Goal: Task Accomplishment & Management: Use online tool/utility

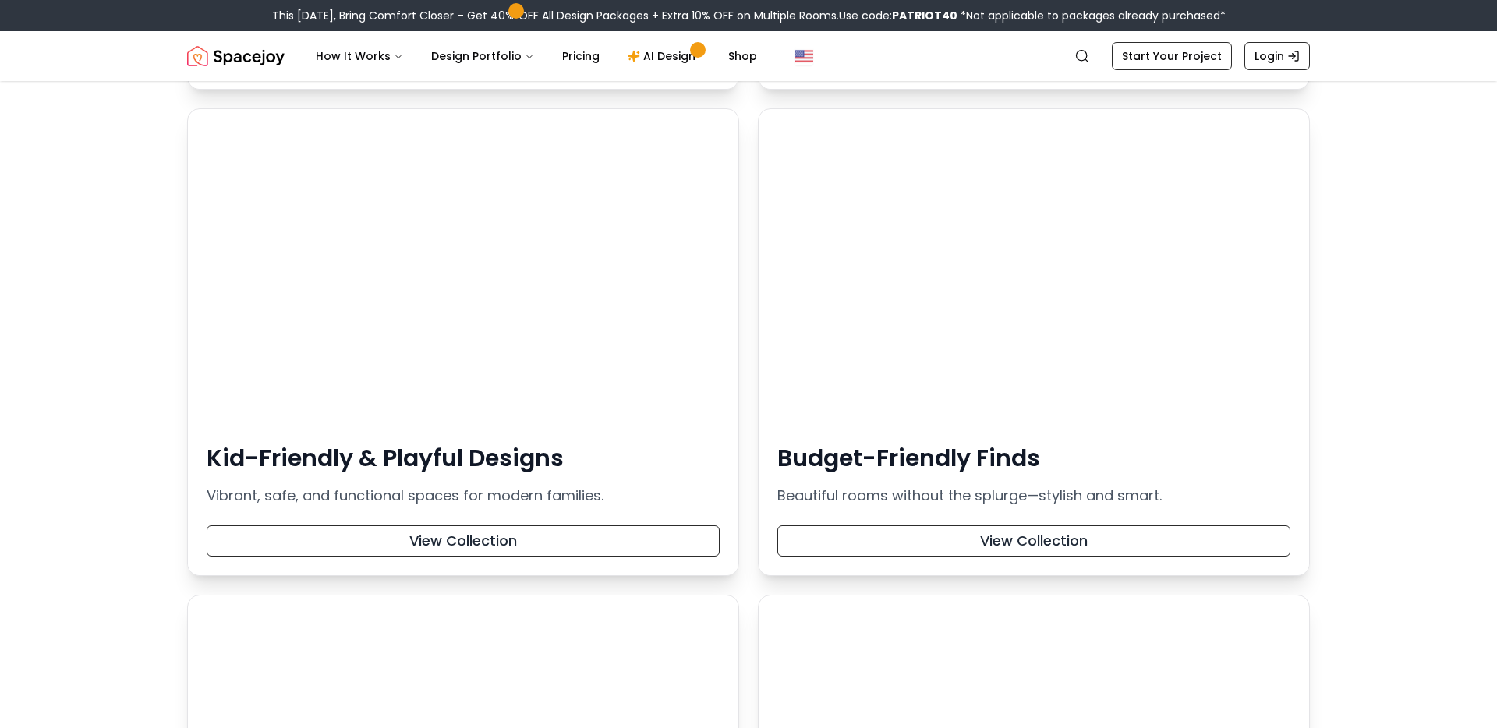
scroll to position [1803, 0]
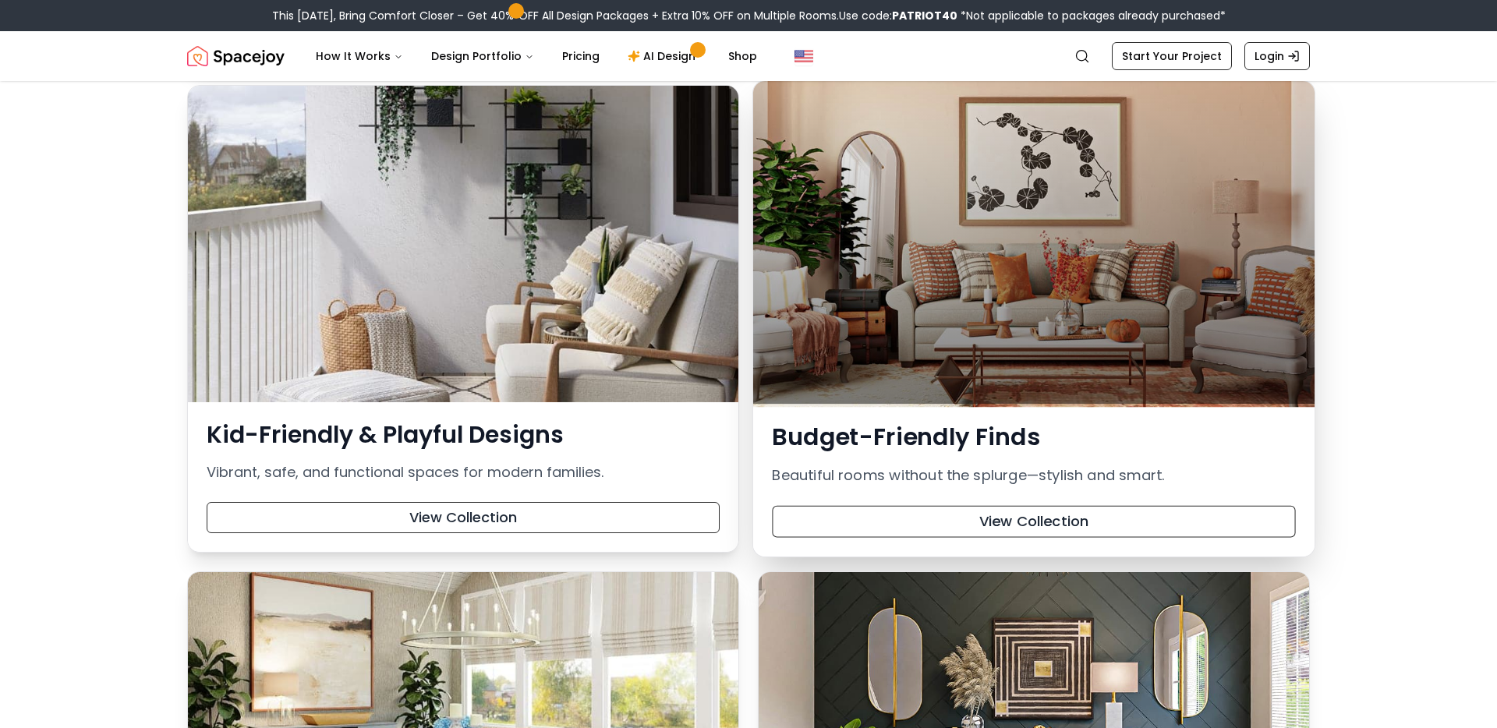
click at [979, 289] on div at bounding box center [1034, 242] width 562 height 323
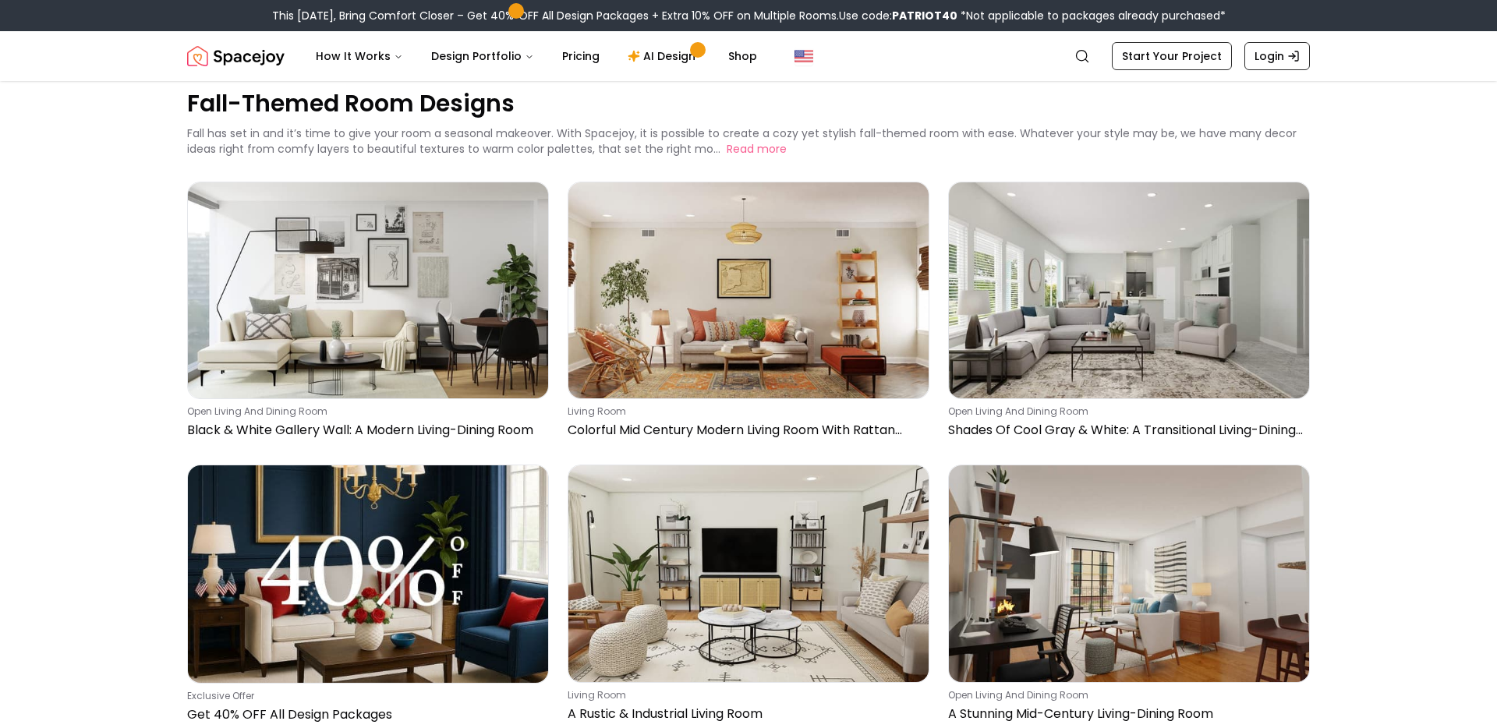
scroll to position [38, 0]
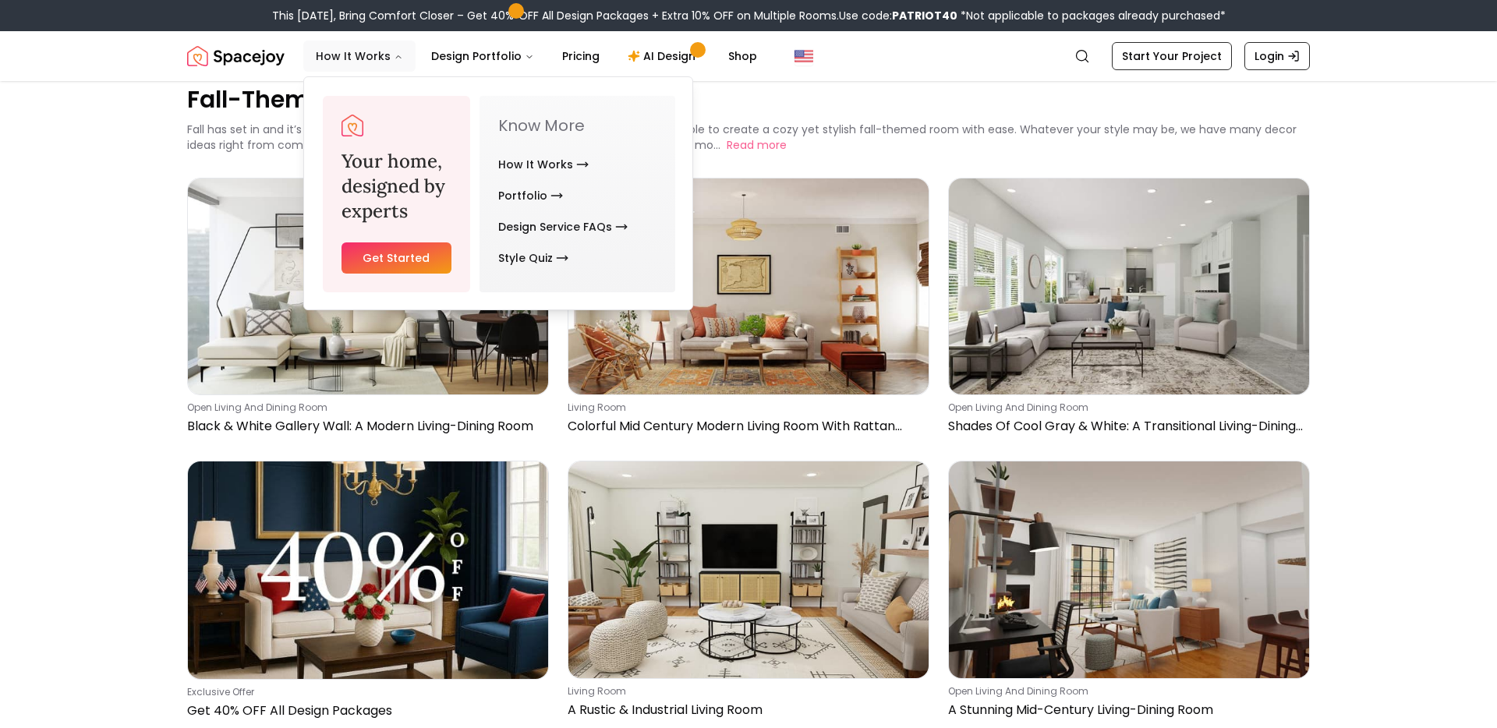
click at [370, 63] on button "How It Works" at bounding box center [359, 56] width 112 height 31
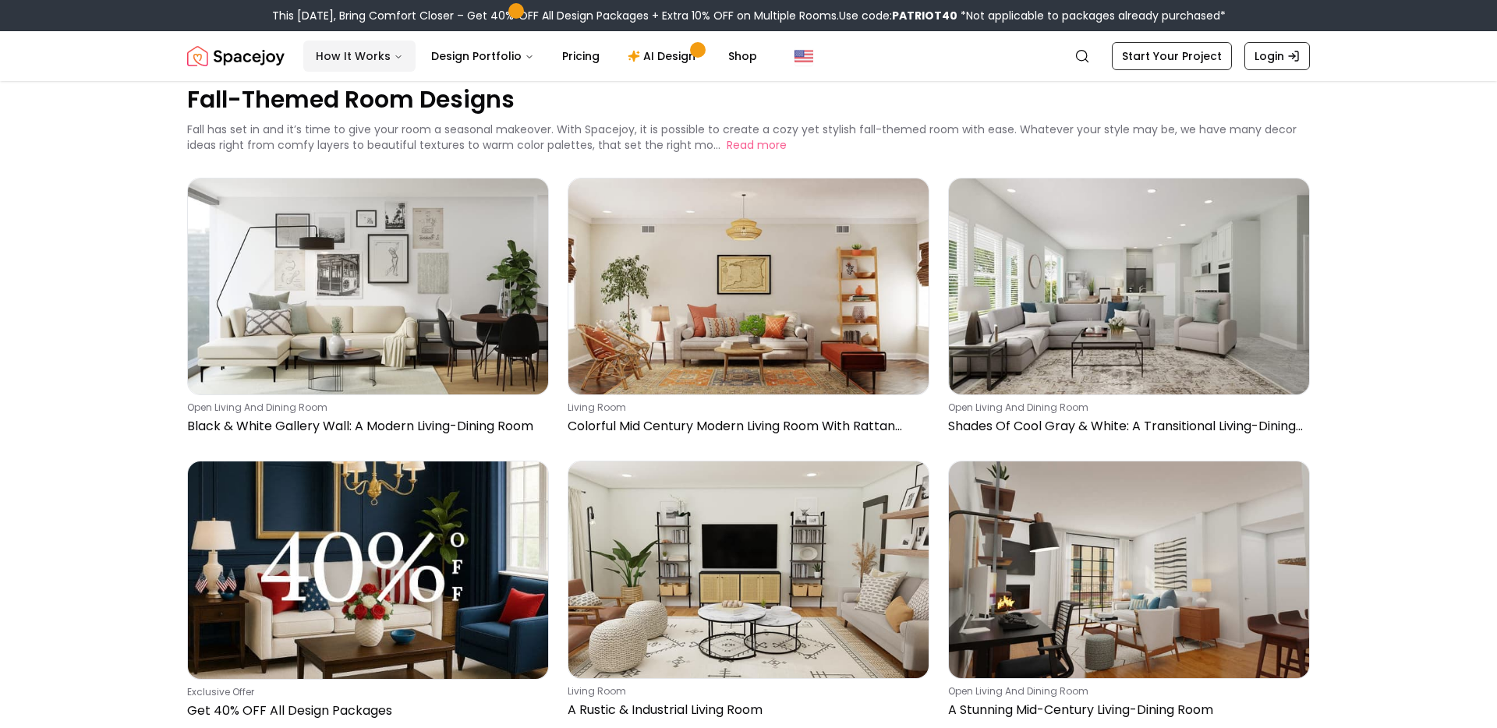
click at [394, 57] on icon "Main" at bounding box center [398, 56] width 9 height 9
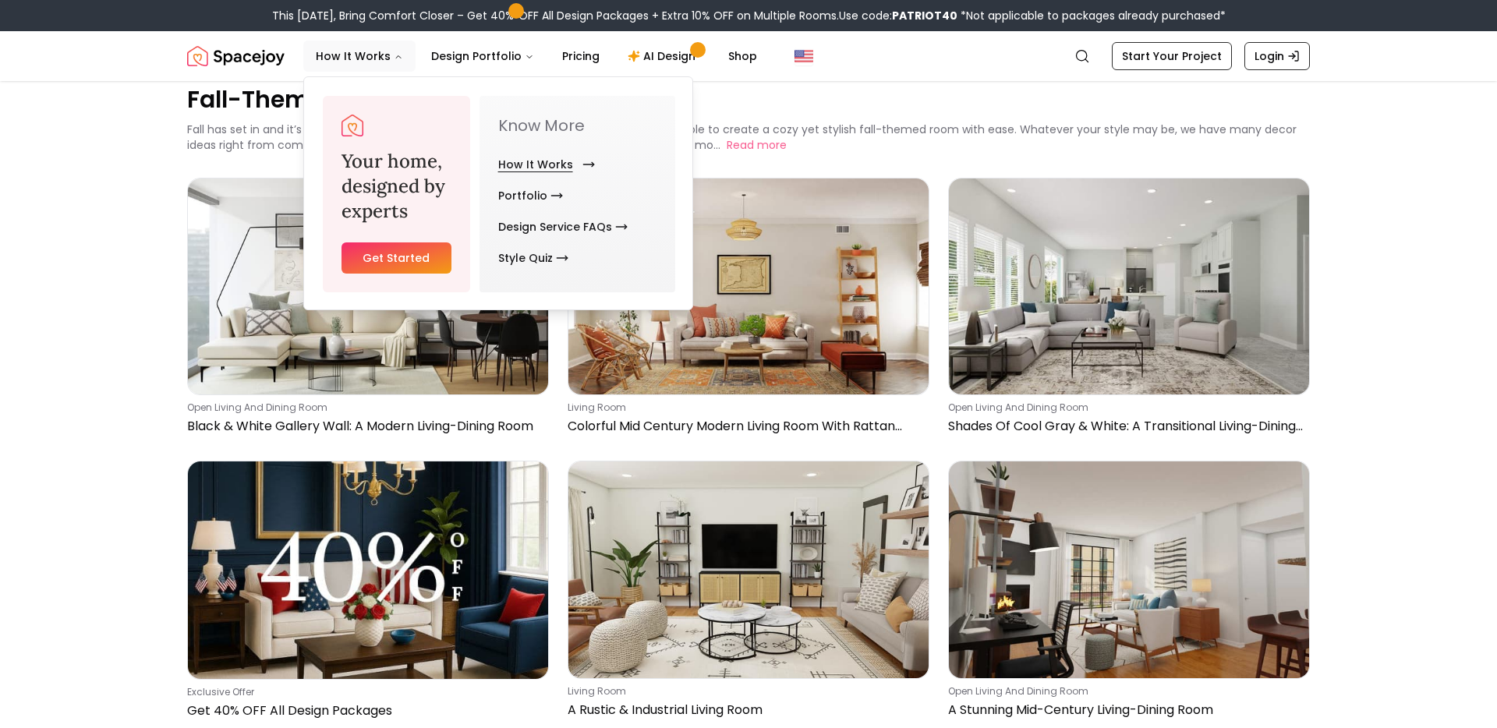
click at [522, 162] on link "How It Works" at bounding box center [543, 164] width 90 height 31
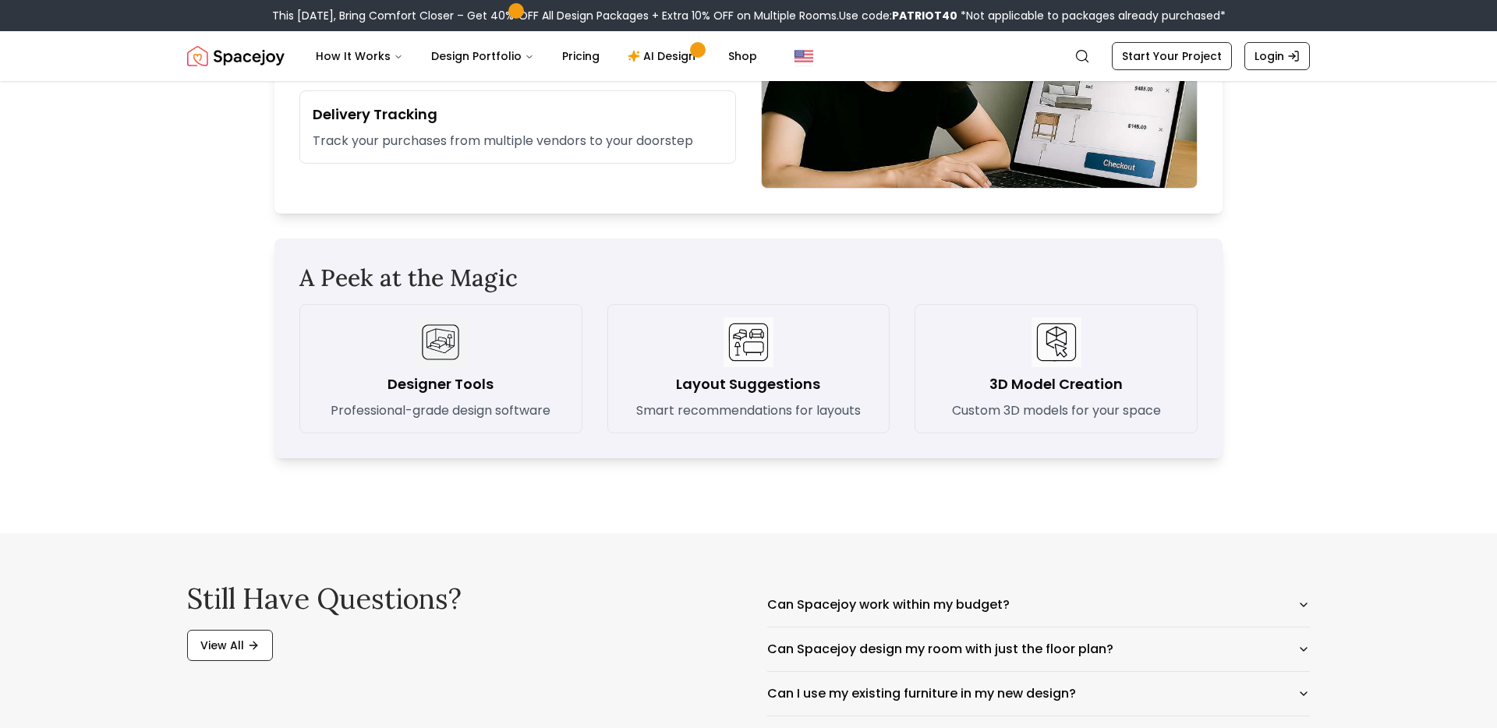
scroll to position [2127, 0]
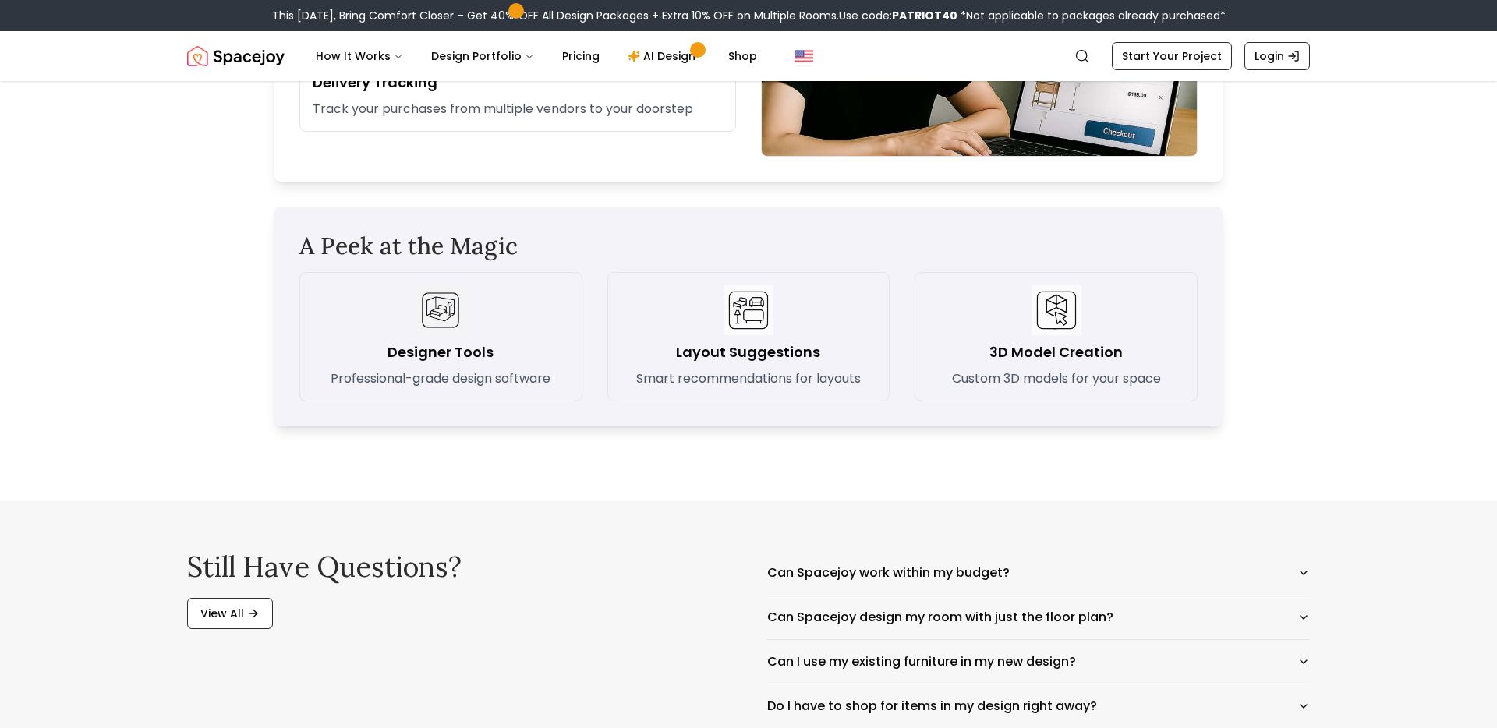
click at [432, 346] on h3 "Designer Tools" at bounding box center [441, 353] width 106 height 22
click at [416, 370] on p "Professional-grade design software" at bounding box center [441, 379] width 220 height 19
click at [417, 379] on p "Professional-grade design software" at bounding box center [441, 379] width 220 height 19
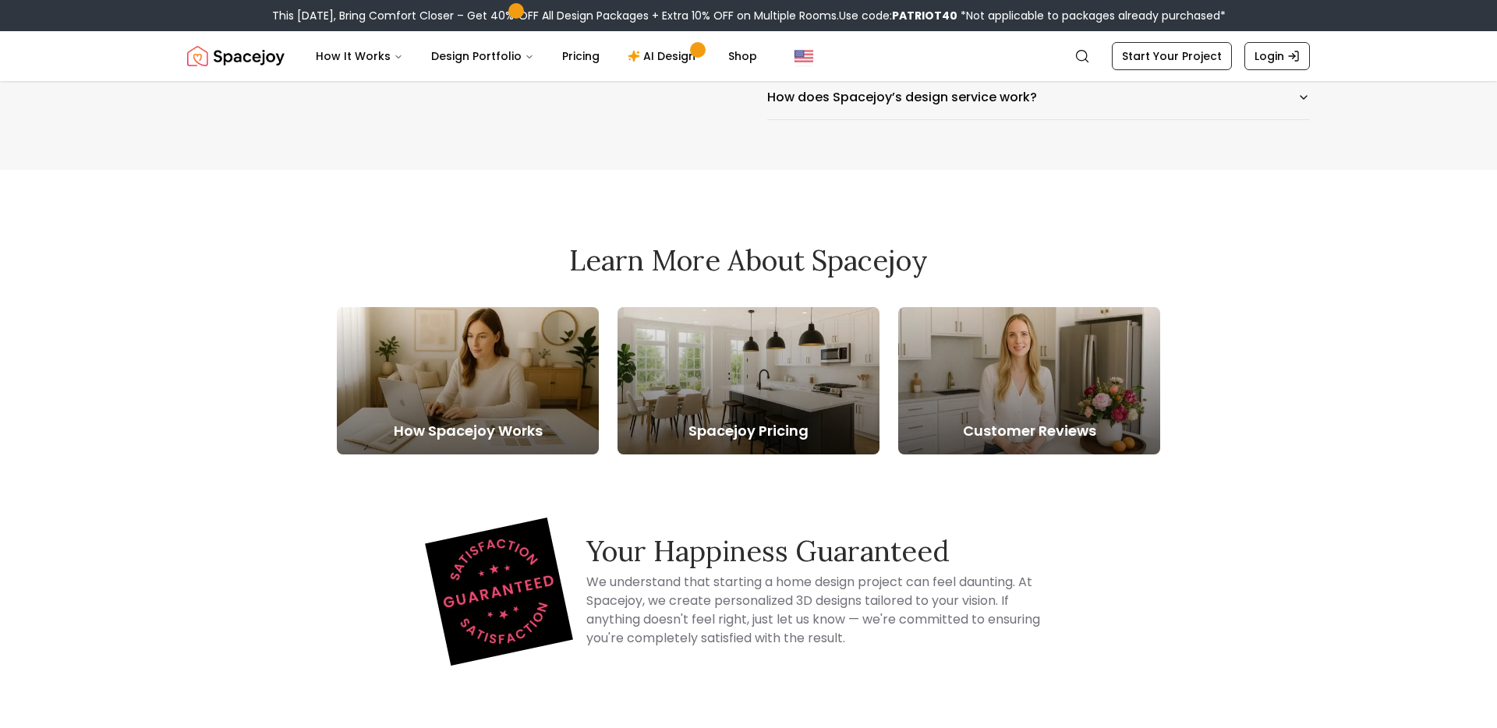
scroll to position [2829, 0]
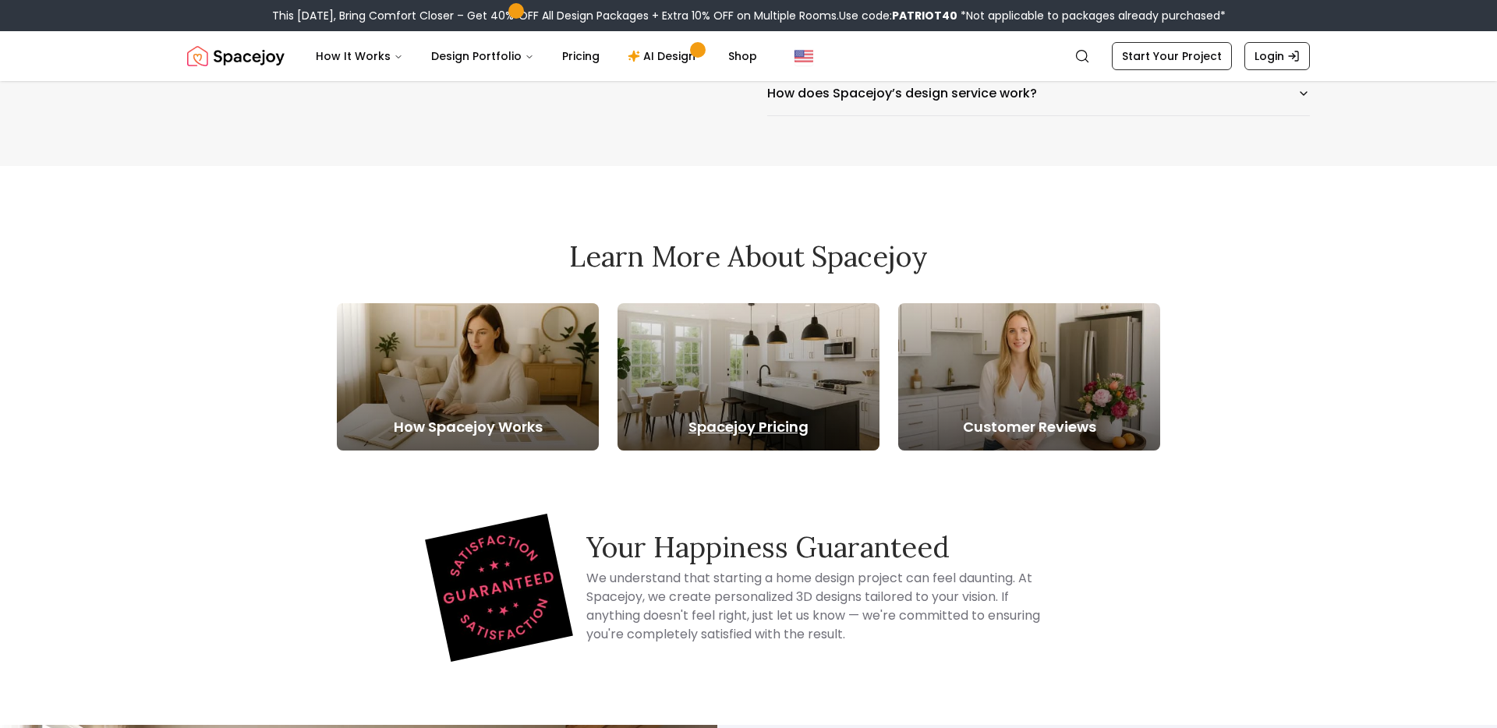
click at [707, 342] on div at bounding box center [749, 376] width 262 height 147
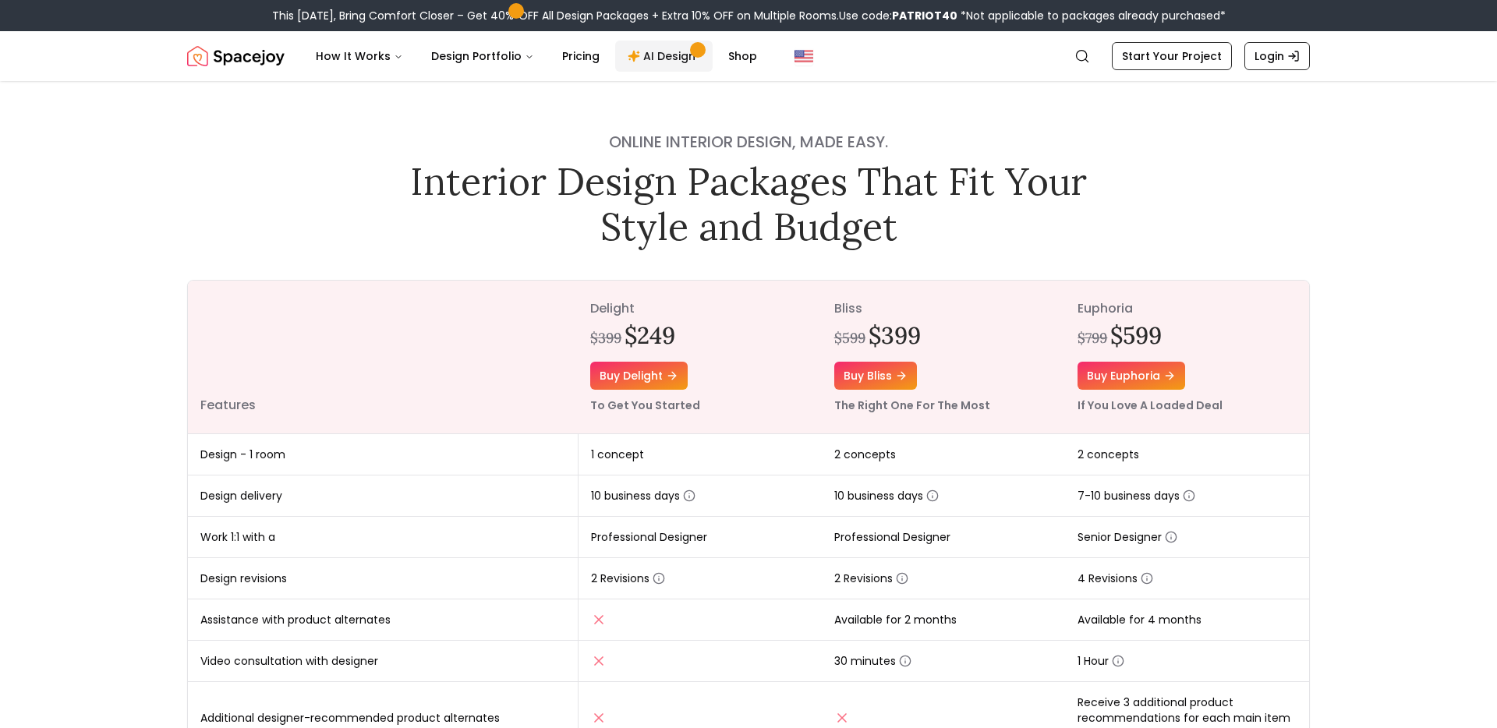
click at [694, 54] on span "Main" at bounding box center [698, 50] width 8 height 8
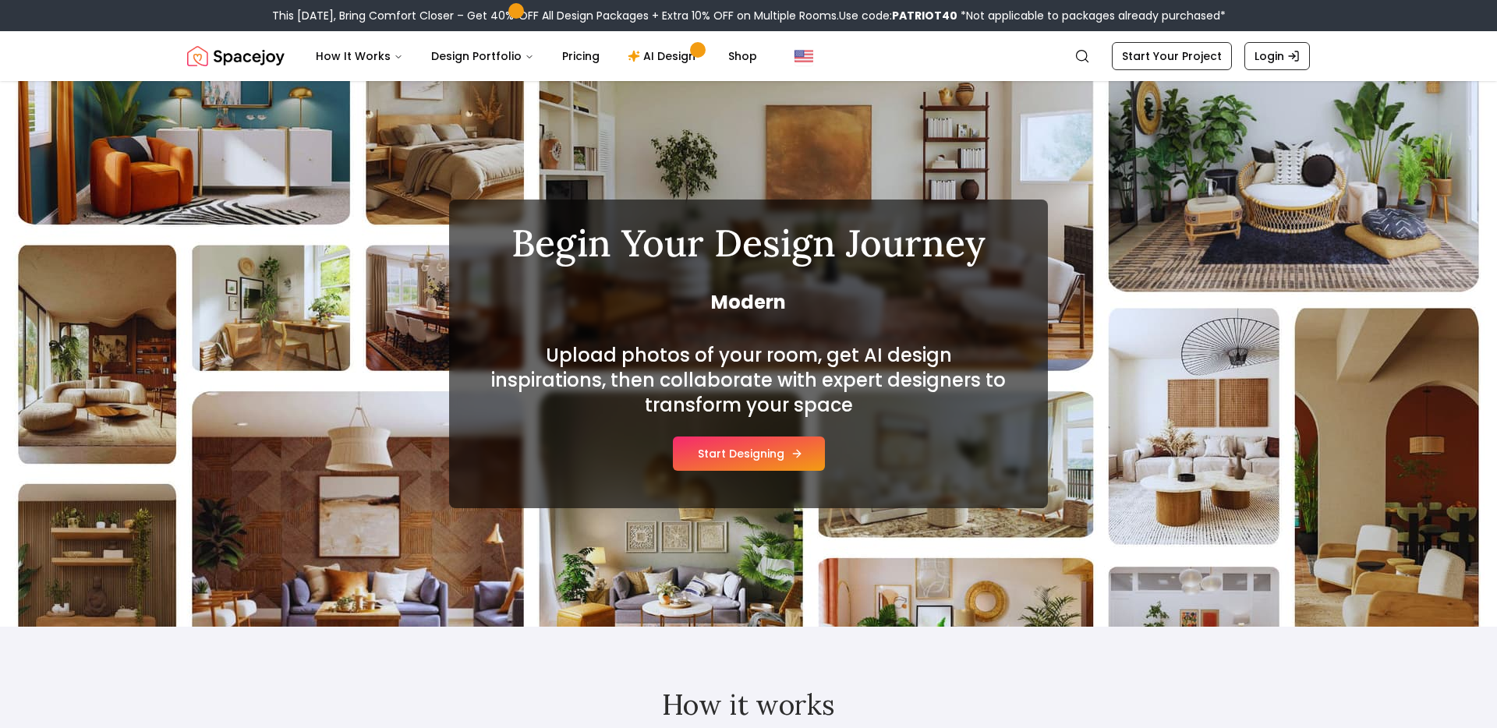
click at [707, 452] on button "Start Designing" at bounding box center [749, 454] width 152 height 34
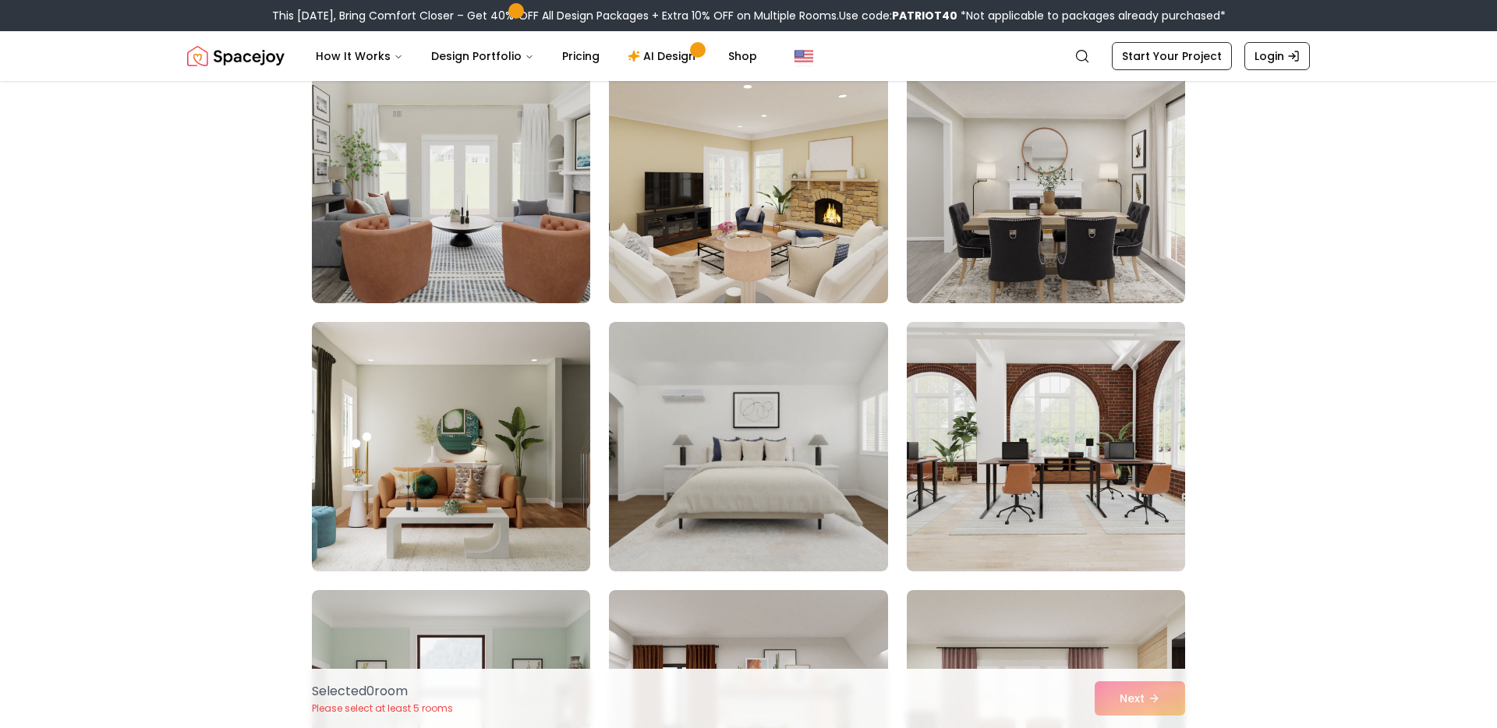
scroll to position [2320, 0]
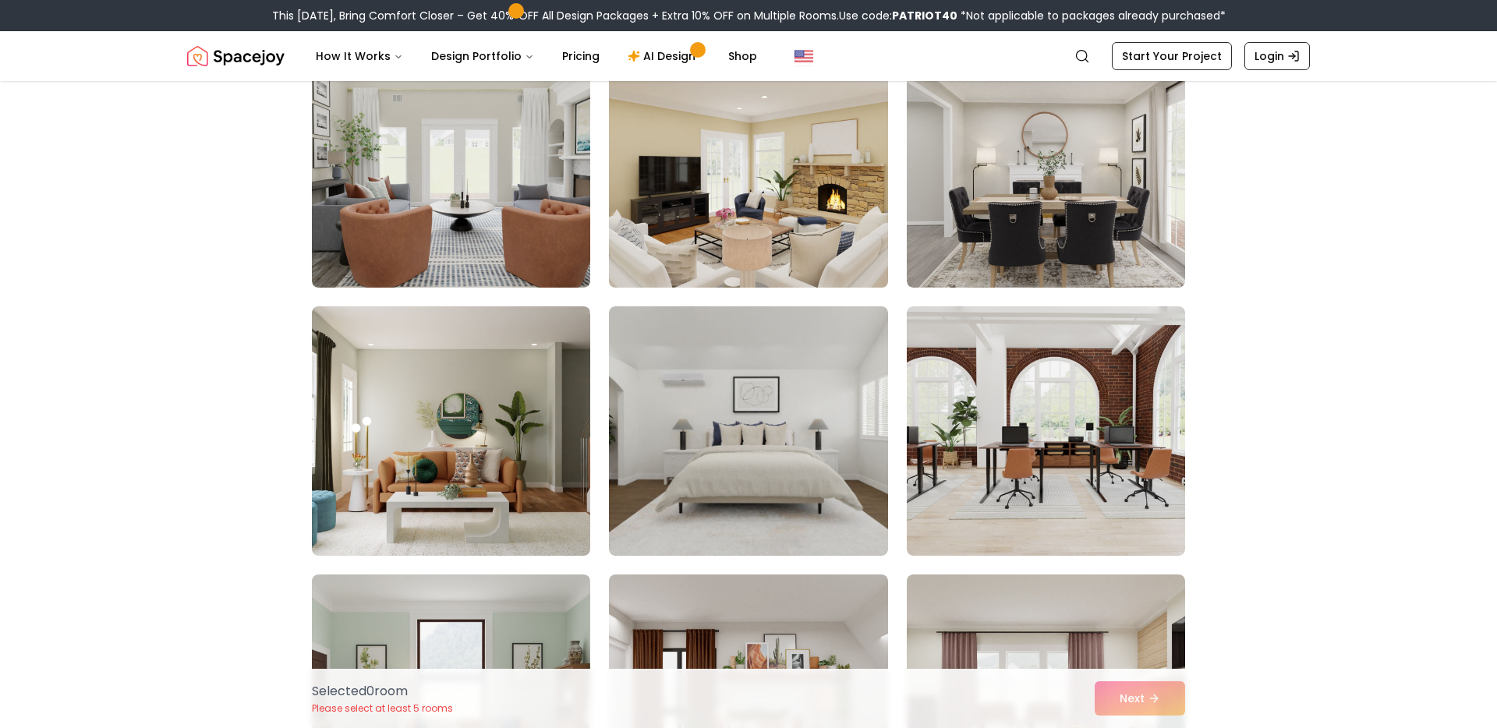
click at [680, 194] on img at bounding box center [748, 163] width 292 height 262
click at [762, 190] on img at bounding box center [748, 163] width 292 height 262
click at [728, 193] on img at bounding box center [748, 163] width 292 height 262
click at [729, 193] on img at bounding box center [748, 163] width 292 height 262
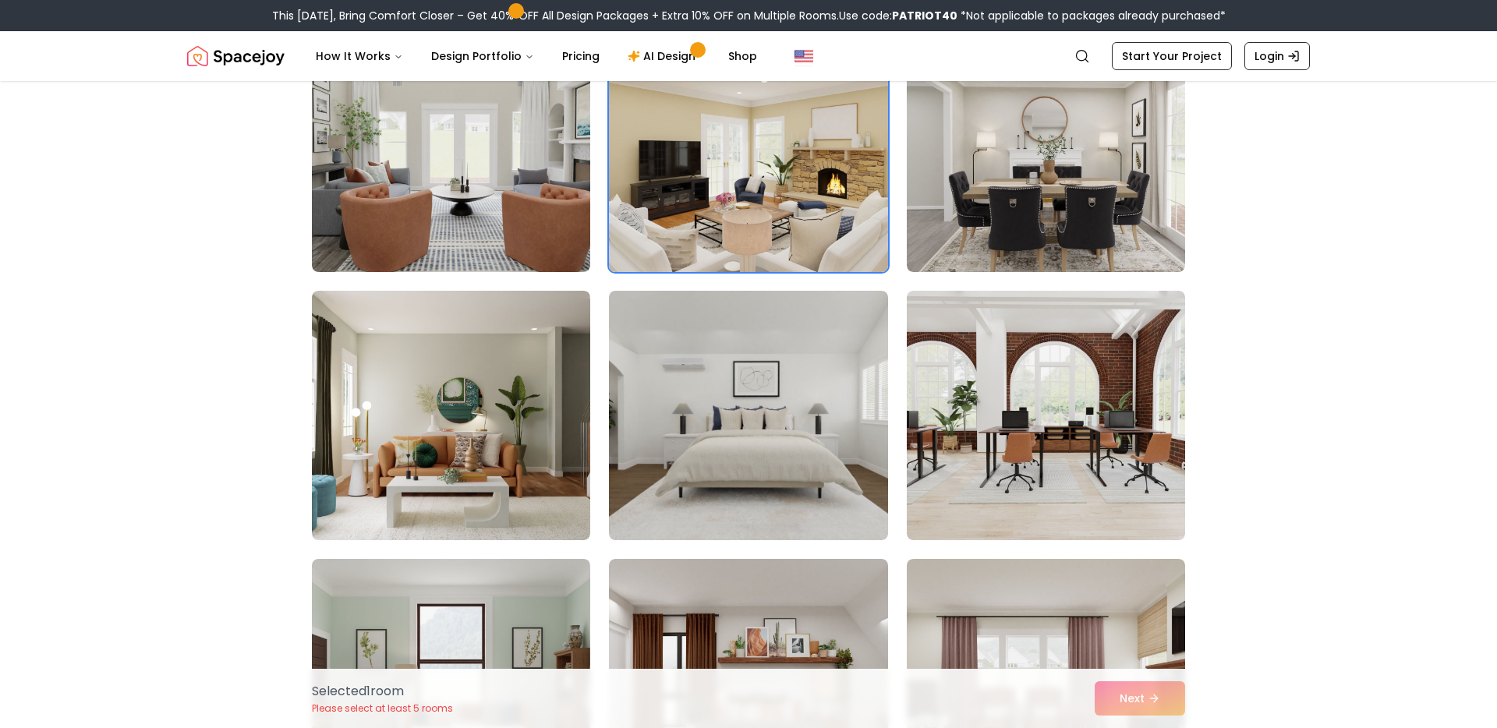
scroll to position [2336, 0]
click at [724, 197] on img at bounding box center [748, 147] width 292 height 262
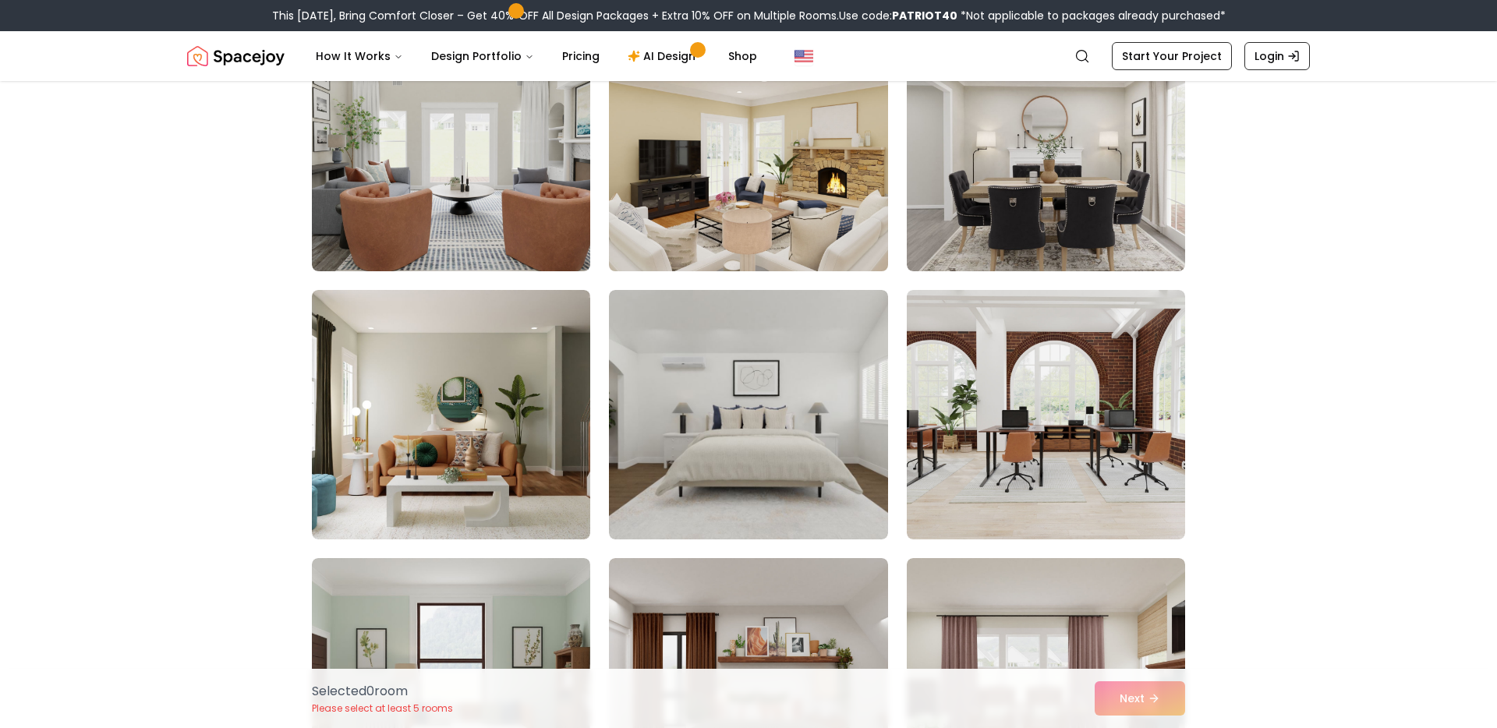
click at [724, 197] on img at bounding box center [748, 147] width 292 height 262
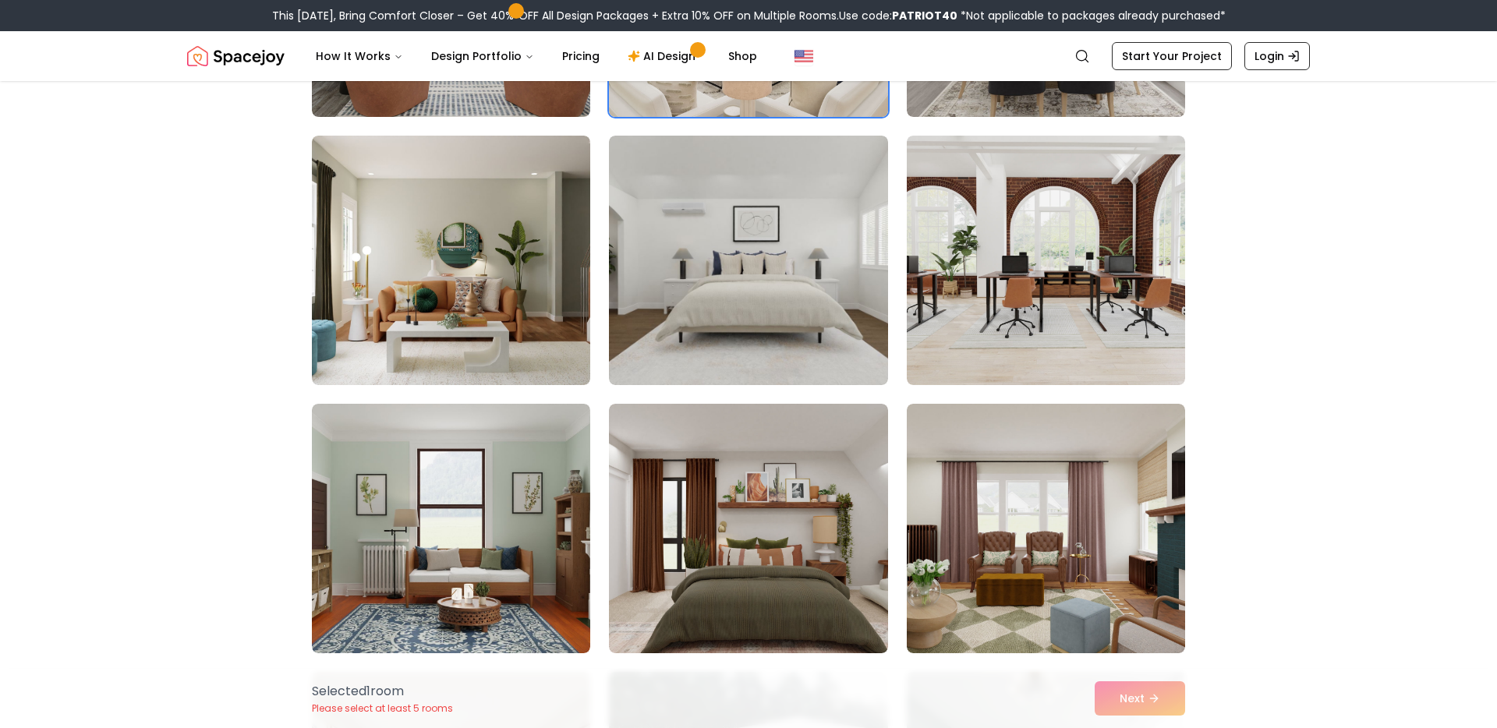
scroll to position [2494, 0]
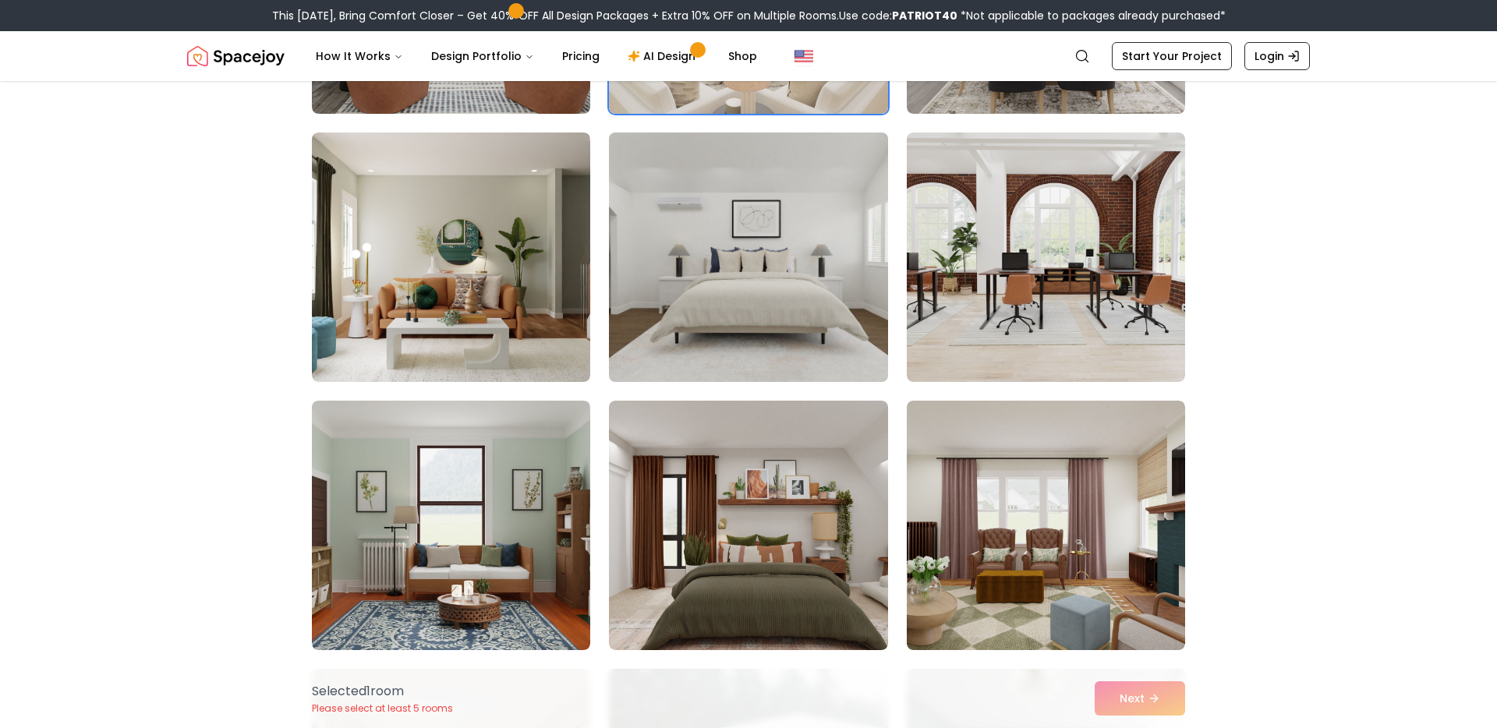
click at [703, 232] on img at bounding box center [748, 257] width 292 height 262
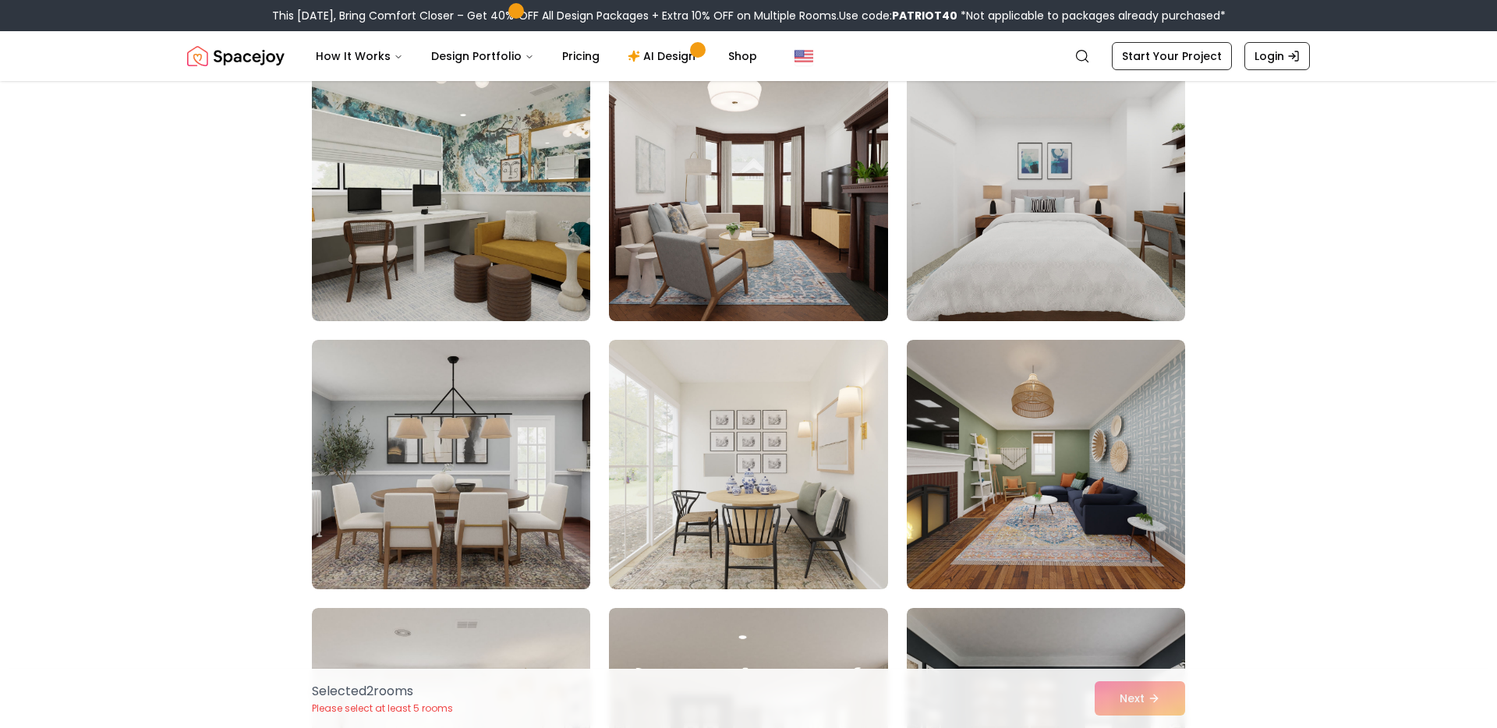
scroll to position [7413, 0]
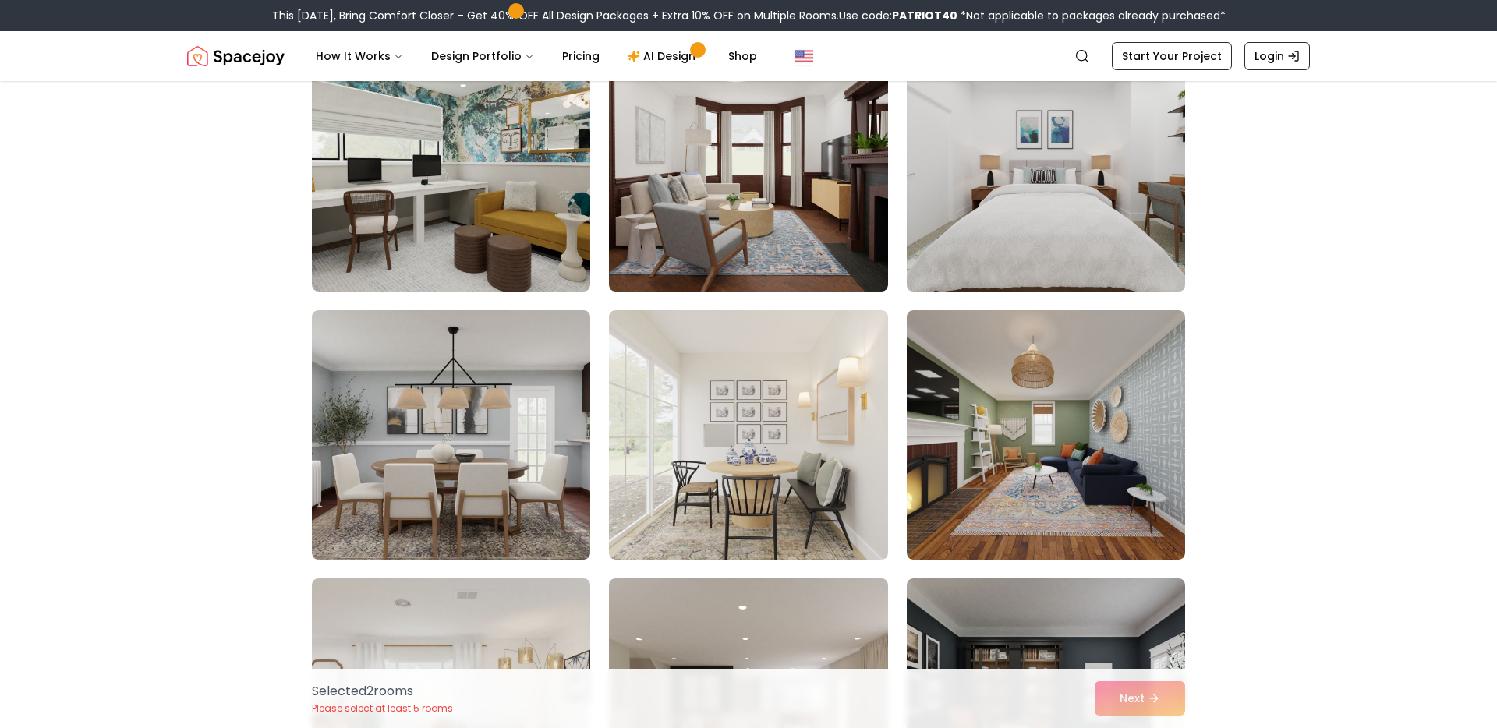
click at [984, 220] on img at bounding box center [1046, 167] width 292 height 262
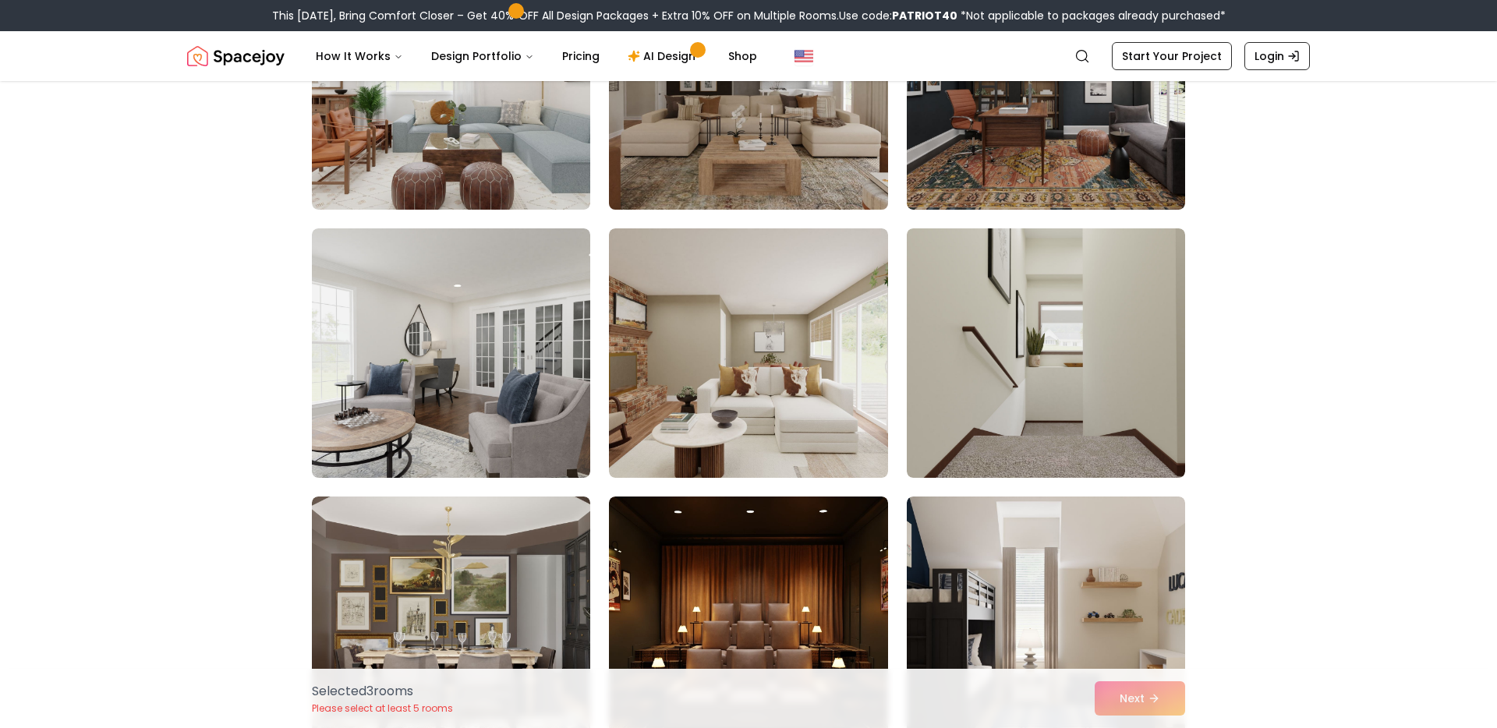
scroll to position [8036, 0]
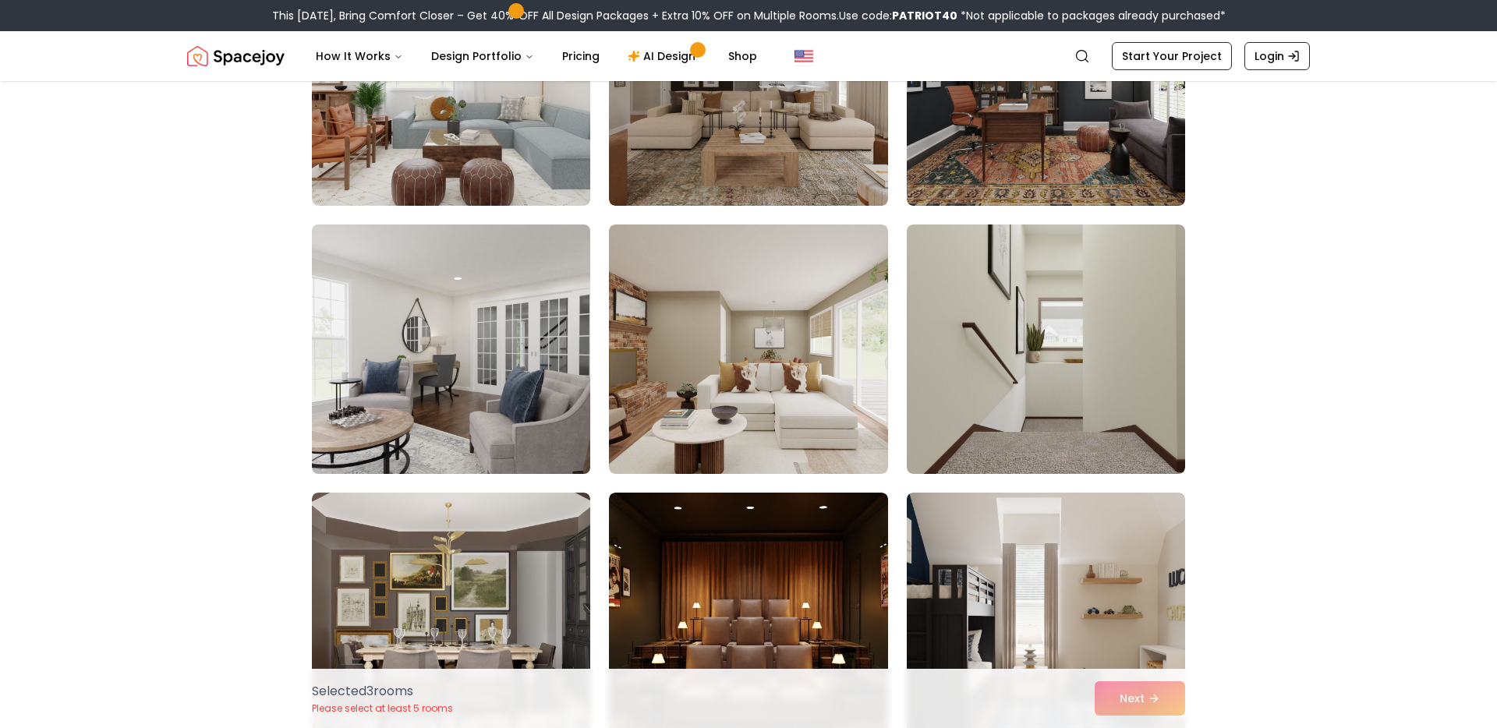
click at [490, 345] on img at bounding box center [451, 349] width 292 height 262
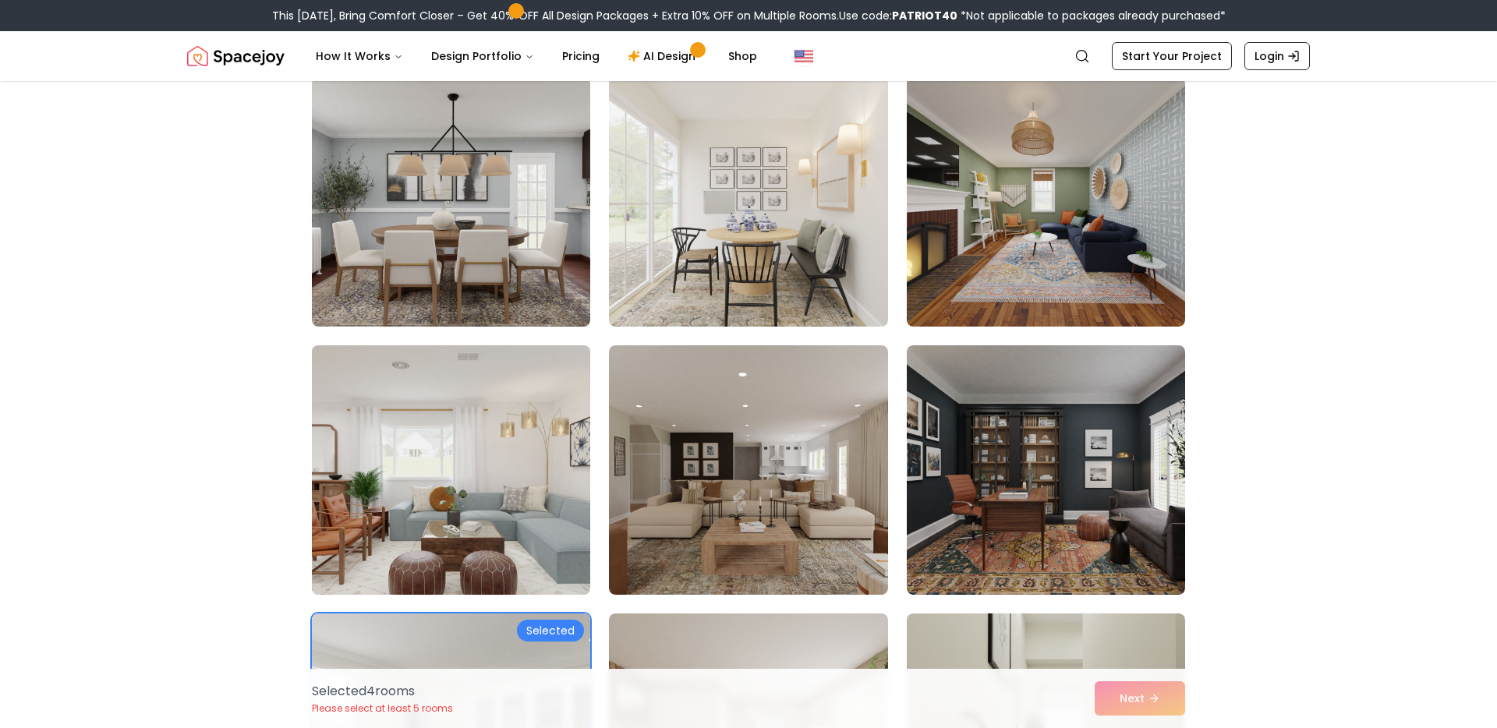
scroll to position [7711, 0]
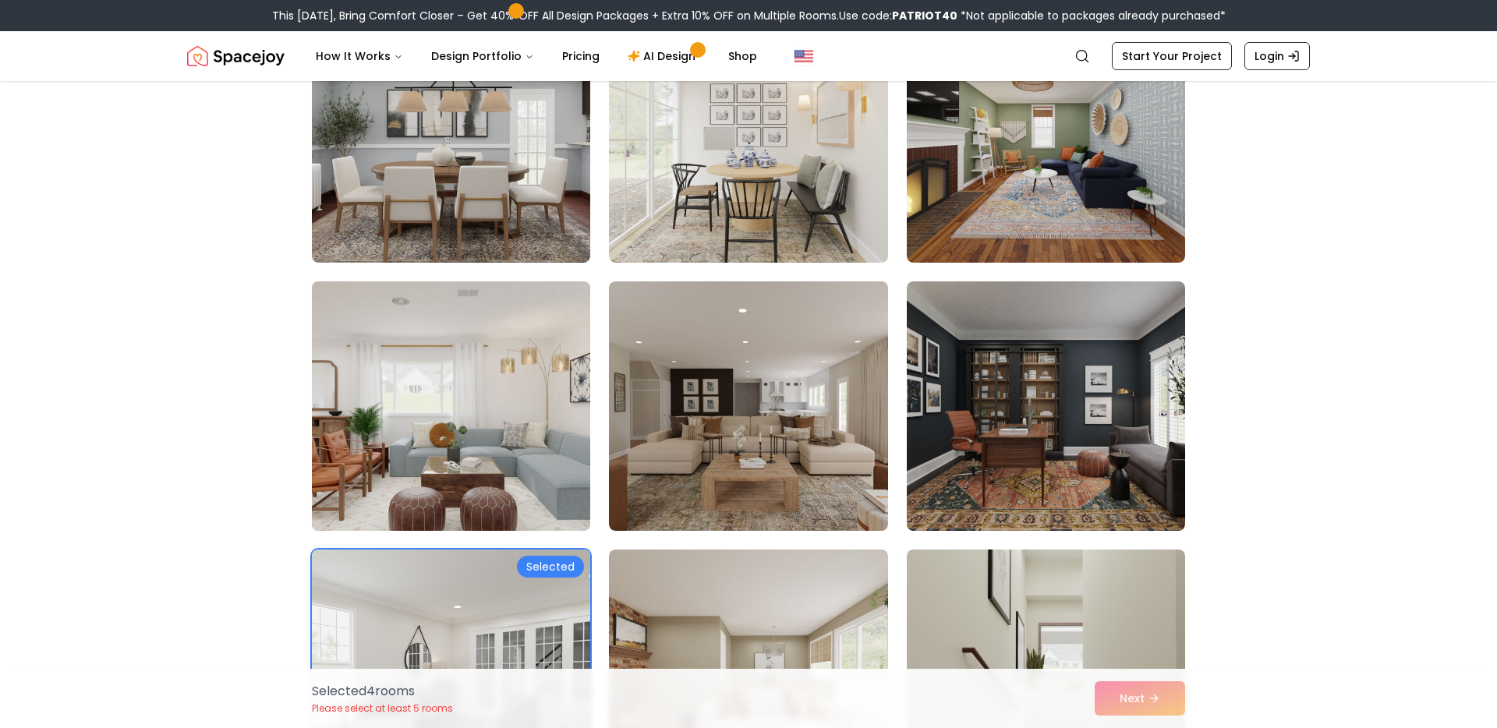
click at [460, 367] on img at bounding box center [451, 406] width 292 height 262
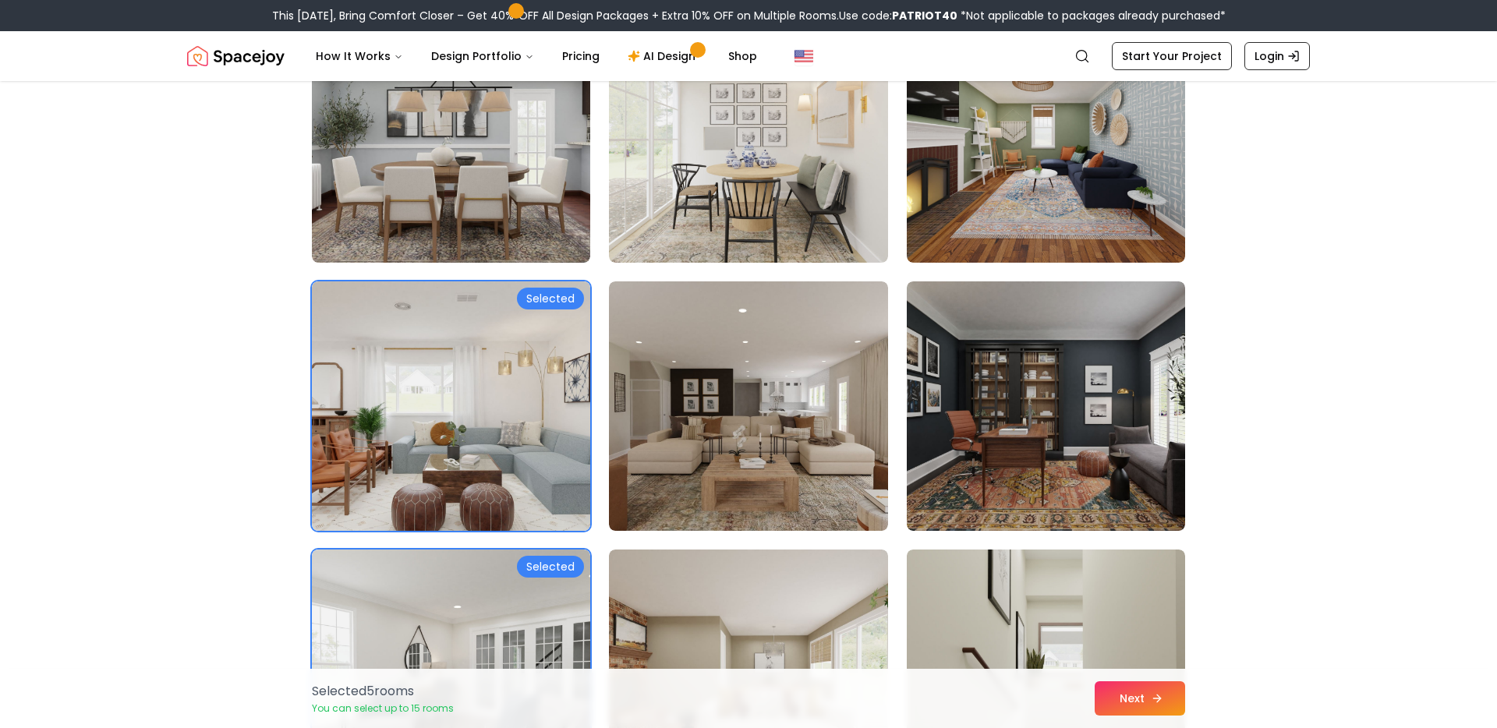
click at [1116, 694] on button "Next" at bounding box center [1140, 699] width 90 height 34
